Goal: Communication & Community: Share content

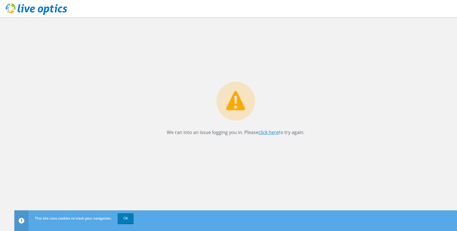
click at [267, 133] on link "click here" at bounding box center [269, 132] width 20 height 6
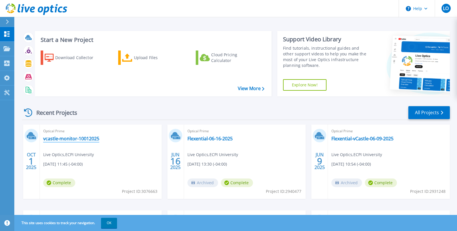
click at [84, 139] on link "vcastle-monitor-10012025" at bounding box center [71, 138] width 56 height 6
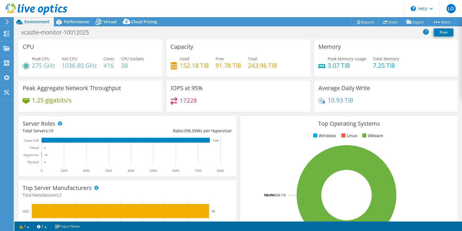
select select "USD"
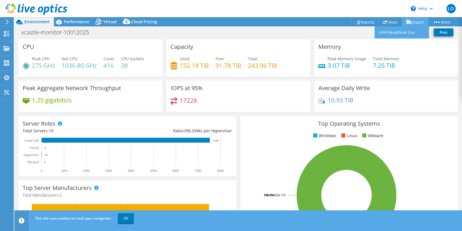
click at [415, 20] on link "Export" at bounding box center [415, 21] width 27 height 9
click at [6, 22] on icon at bounding box center [7, 21] width 4 height 5
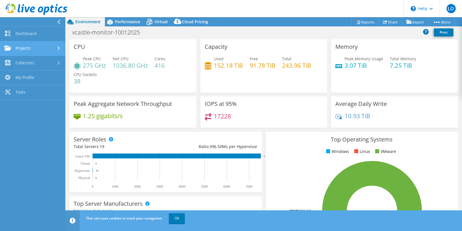
click at [28, 48] on link "Projects" at bounding box center [32, 48] width 65 height 15
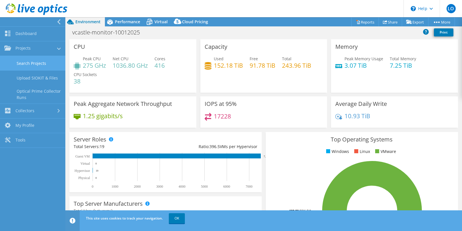
click at [34, 62] on link "Search Projects" at bounding box center [32, 63] width 65 height 15
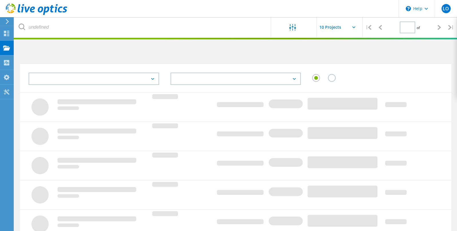
type input "1"
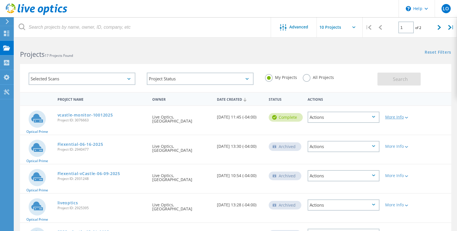
click at [406, 117] on icon at bounding box center [406, 118] width 3 height 2
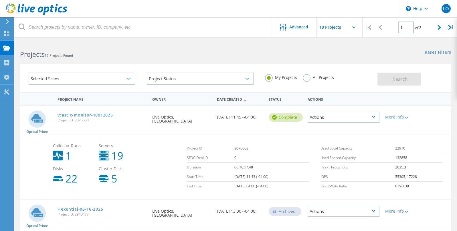
click at [406, 117] on icon at bounding box center [406, 118] width 3 height 2
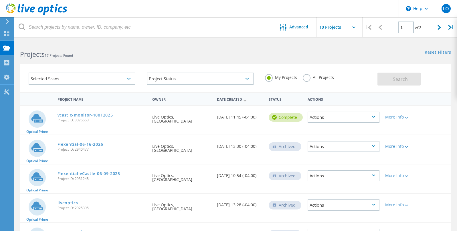
click at [367, 117] on div "Actions" at bounding box center [344, 116] width 72 height 11
click at [426, 117] on div "Optical Prime vcastle-monitor-10012025 Project ID: 3076663 Requested By Live Op…" at bounding box center [236, 120] width 432 height 29
click at [402, 115] on div "More Info" at bounding box center [400, 117] width 29 height 4
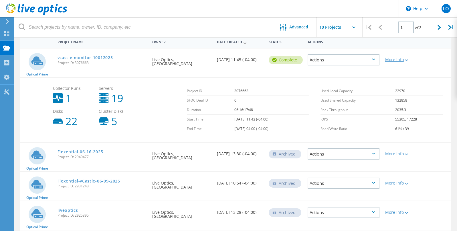
scroll to position [29, 0]
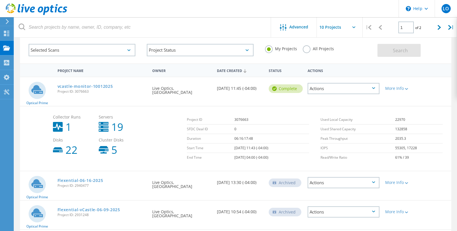
click at [332, 90] on div "Actions" at bounding box center [344, 88] width 72 height 11
click at [368, 91] on div "Share" at bounding box center [343, 93] width 71 height 9
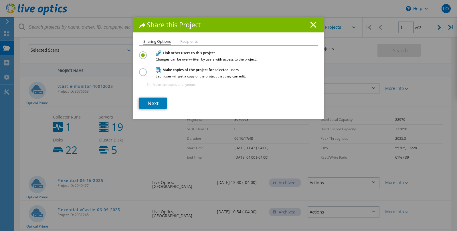
click at [143, 70] on label at bounding box center [144, 68] width 10 height 1
click at [0, 0] on input "radio" at bounding box center [0, 0] width 0 height 0
click at [157, 101] on link "Next" at bounding box center [153, 102] width 28 height 11
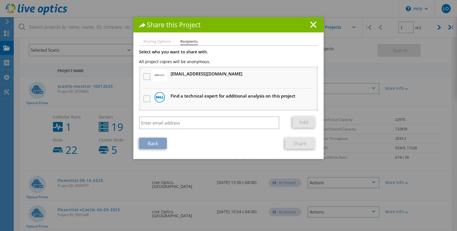
scroll to position [86, 0]
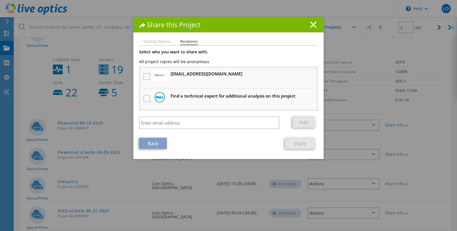
click at [159, 44] on li "Sharing Options" at bounding box center [156, 42] width 27 height 5
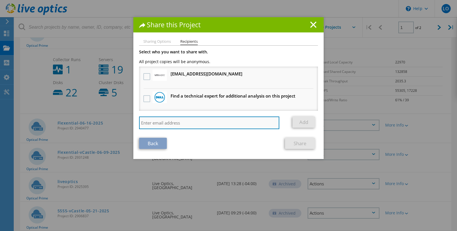
click at [196, 124] on input "search" at bounding box center [209, 122] width 140 height 13
type input "[EMAIL_ADDRESS][DOMAIN_NAME]"
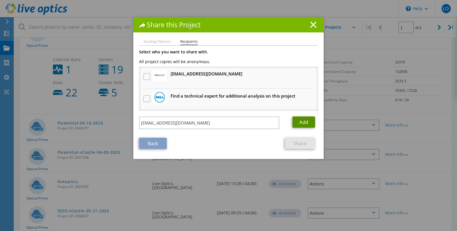
click at [308, 124] on link "Add" at bounding box center [304, 121] width 23 height 11
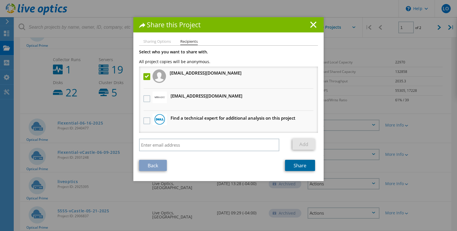
click at [304, 169] on link "Share" at bounding box center [300, 165] width 30 height 11
click at [401, 44] on div "Share this Project Sharing Options Recipients Link other users to this project …" at bounding box center [228, 123] width 457 height 213
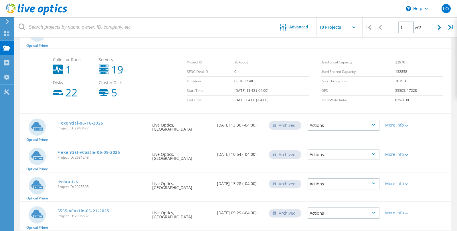
scroll to position [0, 0]
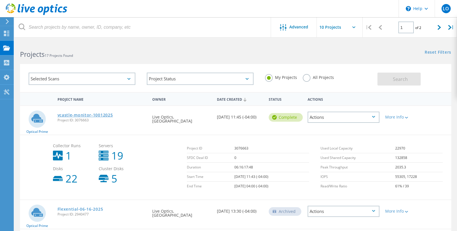
click at [96, 115] on link "vcastle-monitor-10012025" at bounding box center [86, 115] width 56 height 4
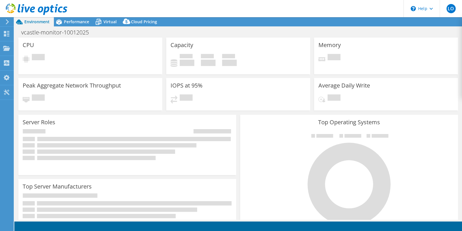
select select "USD"
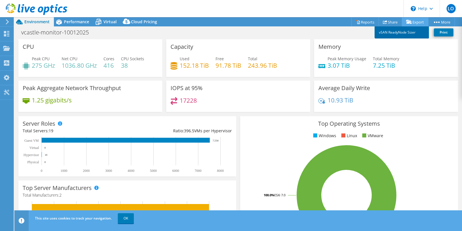
click at [412, 32] on link "vSAN ReadyNode Sizer" at bounding box center [401, 32] width 54 height 12
click at [390, 23] on link "Share" at bounding box center [389, 21] width 23 height 9
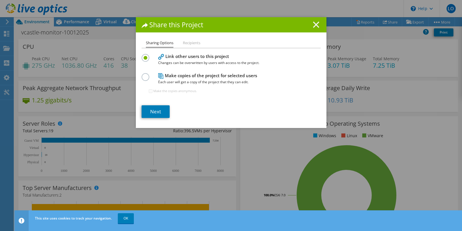
click at [313, 23] on icon at bounding box center [316, 24] width 6 height 6
